Goal: Manage account settings

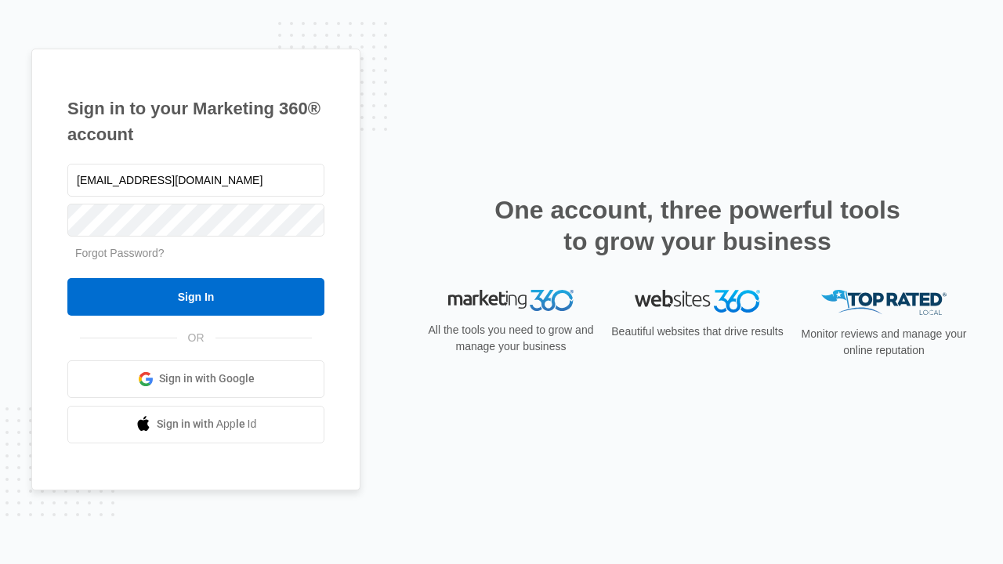
type input "[EMAIL_ADDRESS][DOMAIN_NAME]"
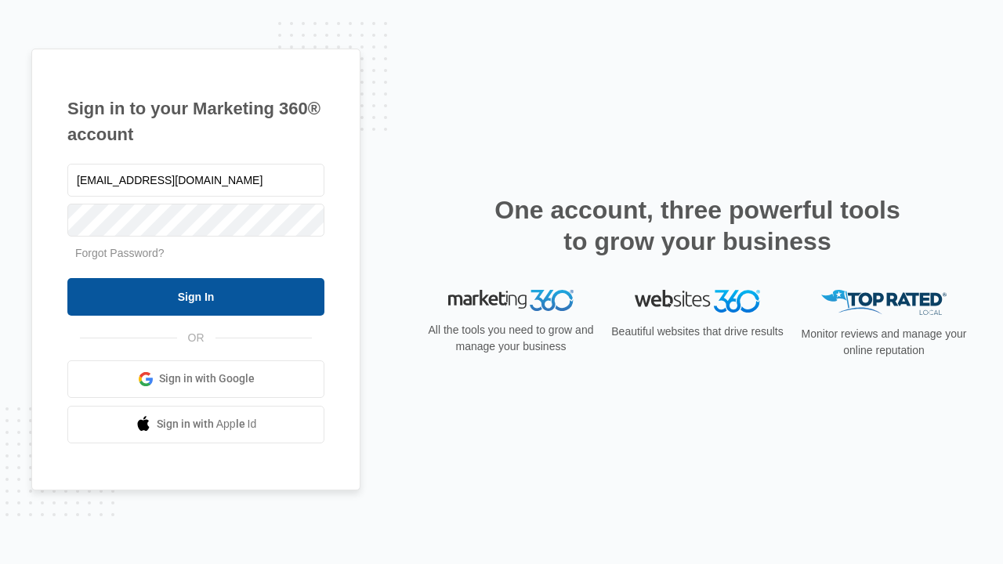
click at [196, 296] on input "Sign In" at bounding box center [195, 297] width 257 height 38
